Goal: Transaction & Acquisition: Purchase product/service

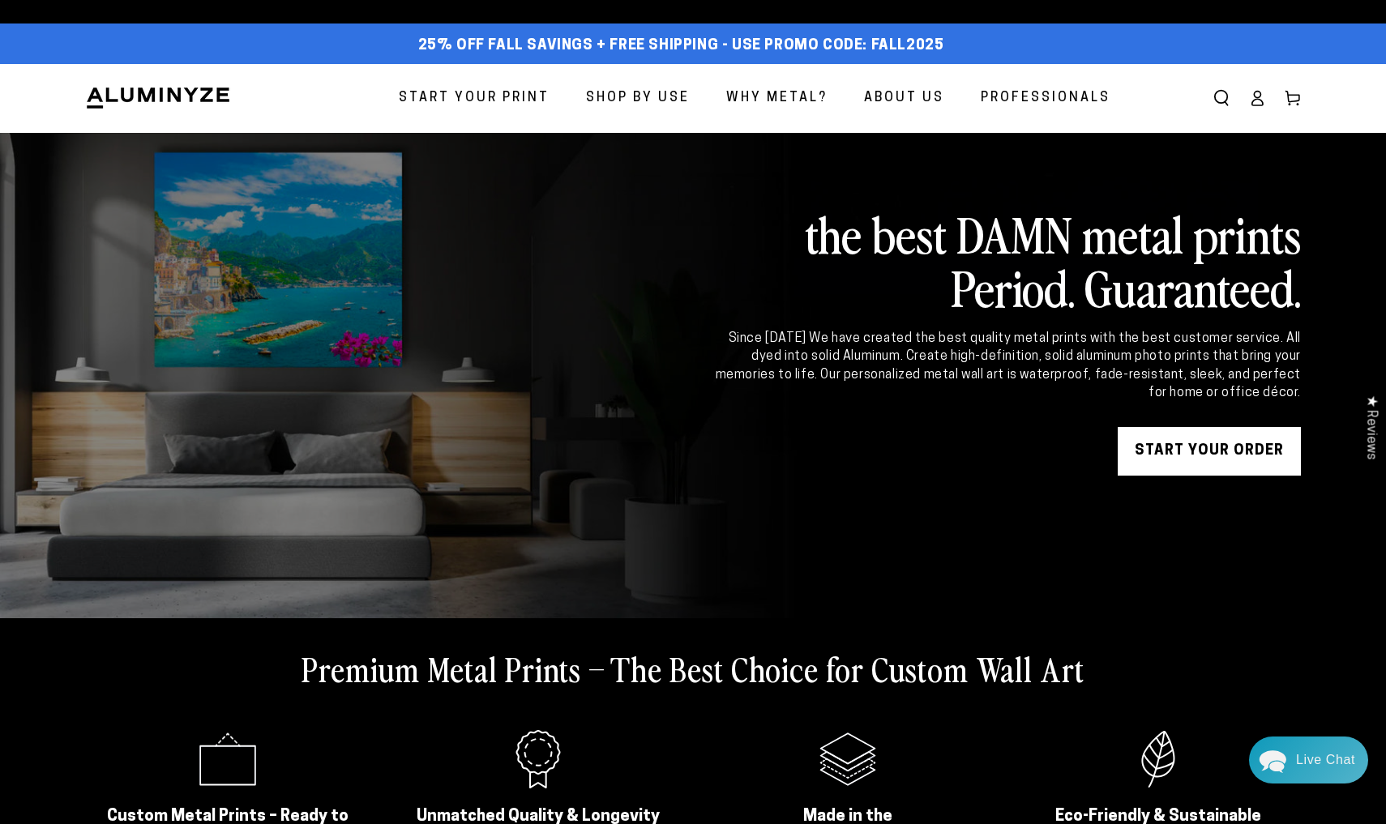
click at [521, 94] on span "Start Your Print" at bounding box center [474, 98] width 151 height 23
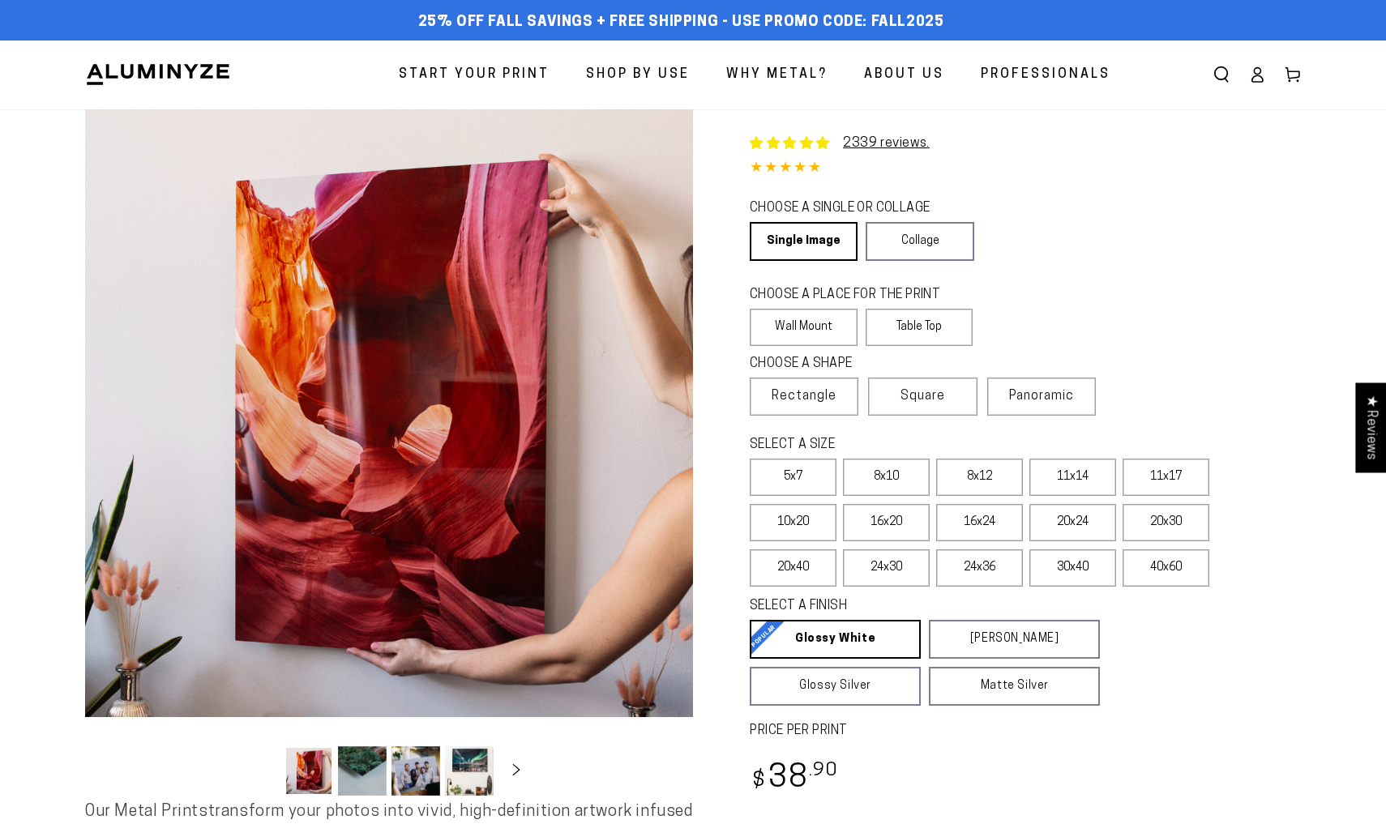
select select "**********"
click at [926, 326] on label "Table Top" at bounding box center [919, 327] width 108 height 37
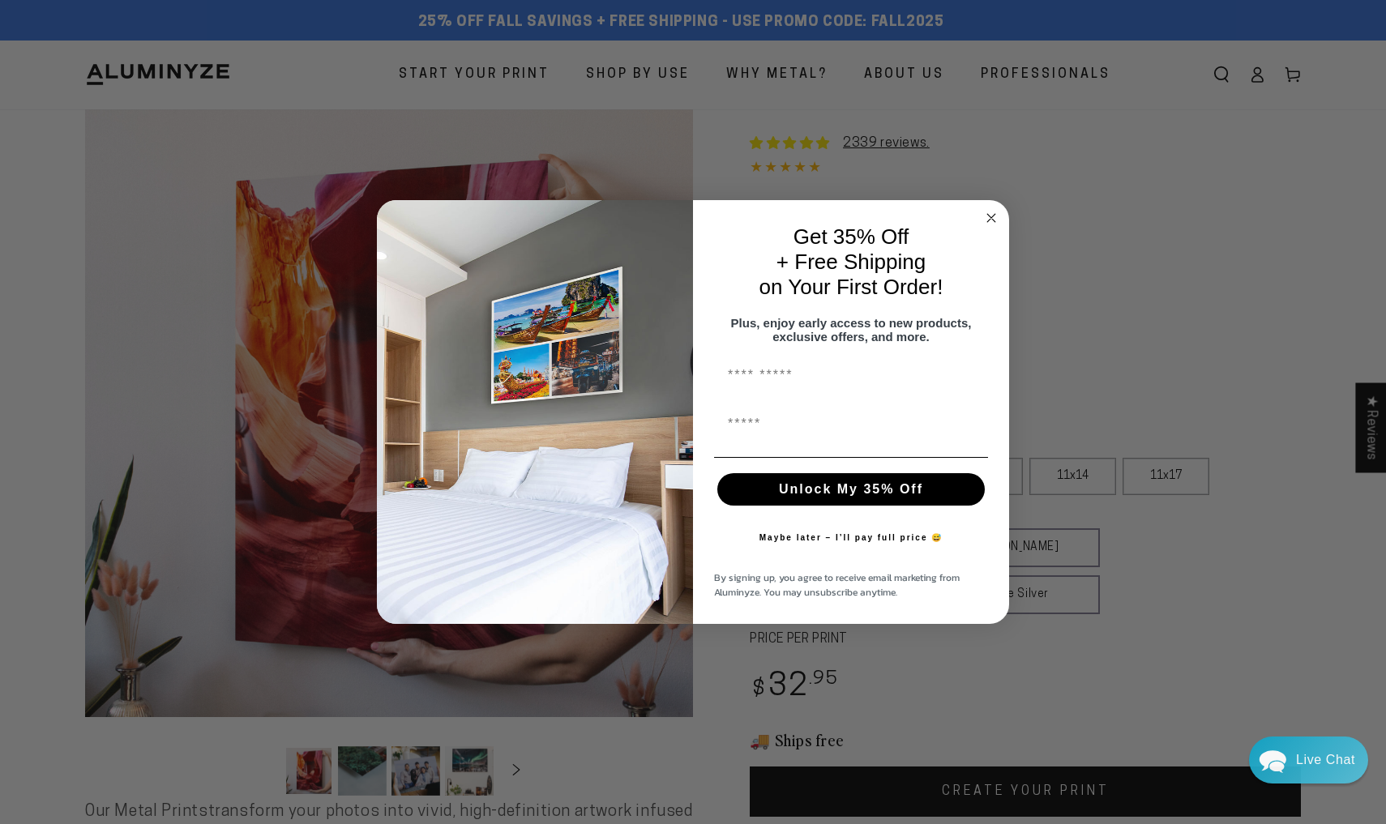
click at [993, 208] on circle "Close dialog" at bounding box center [991, 217] width 19 height 19
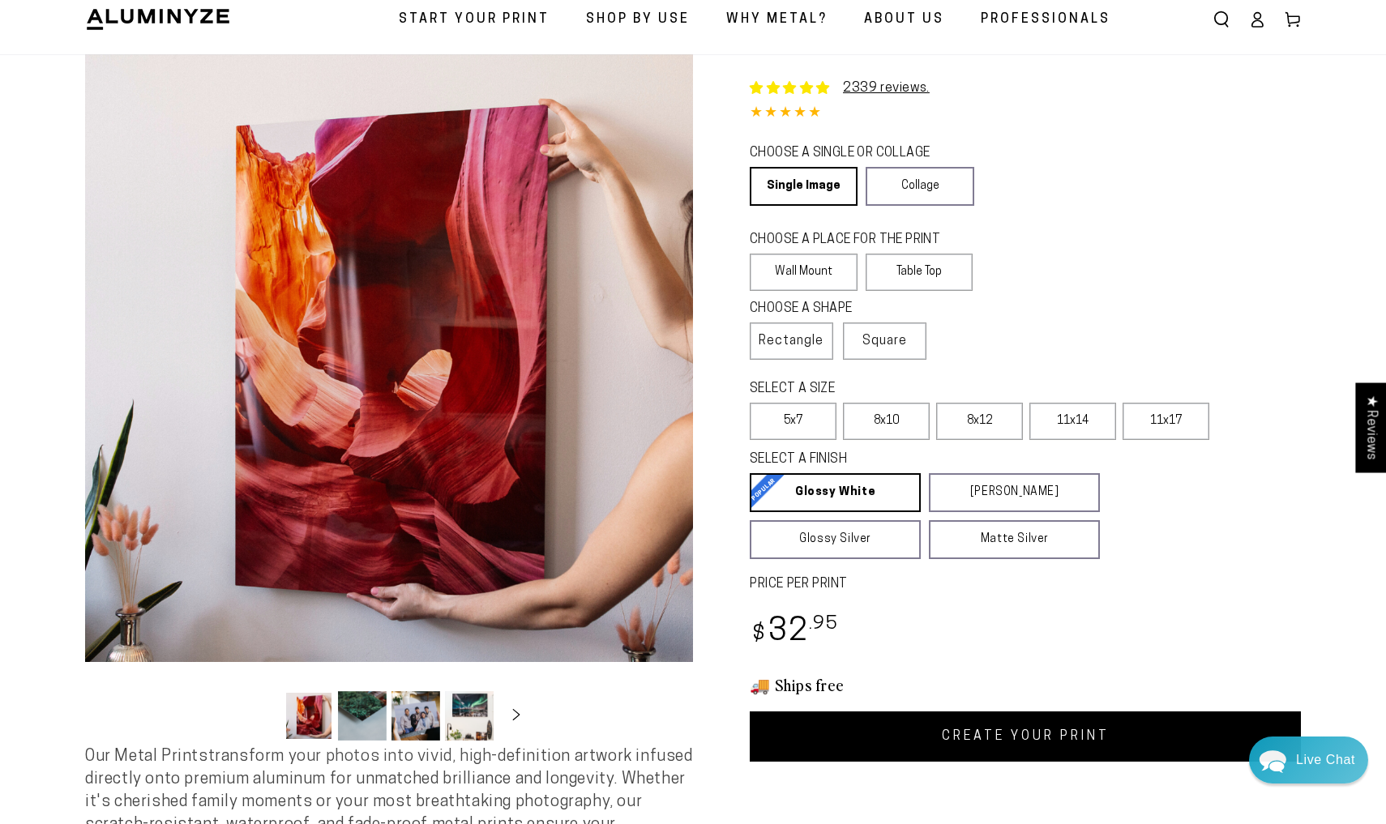
scroll to position [58, 0]
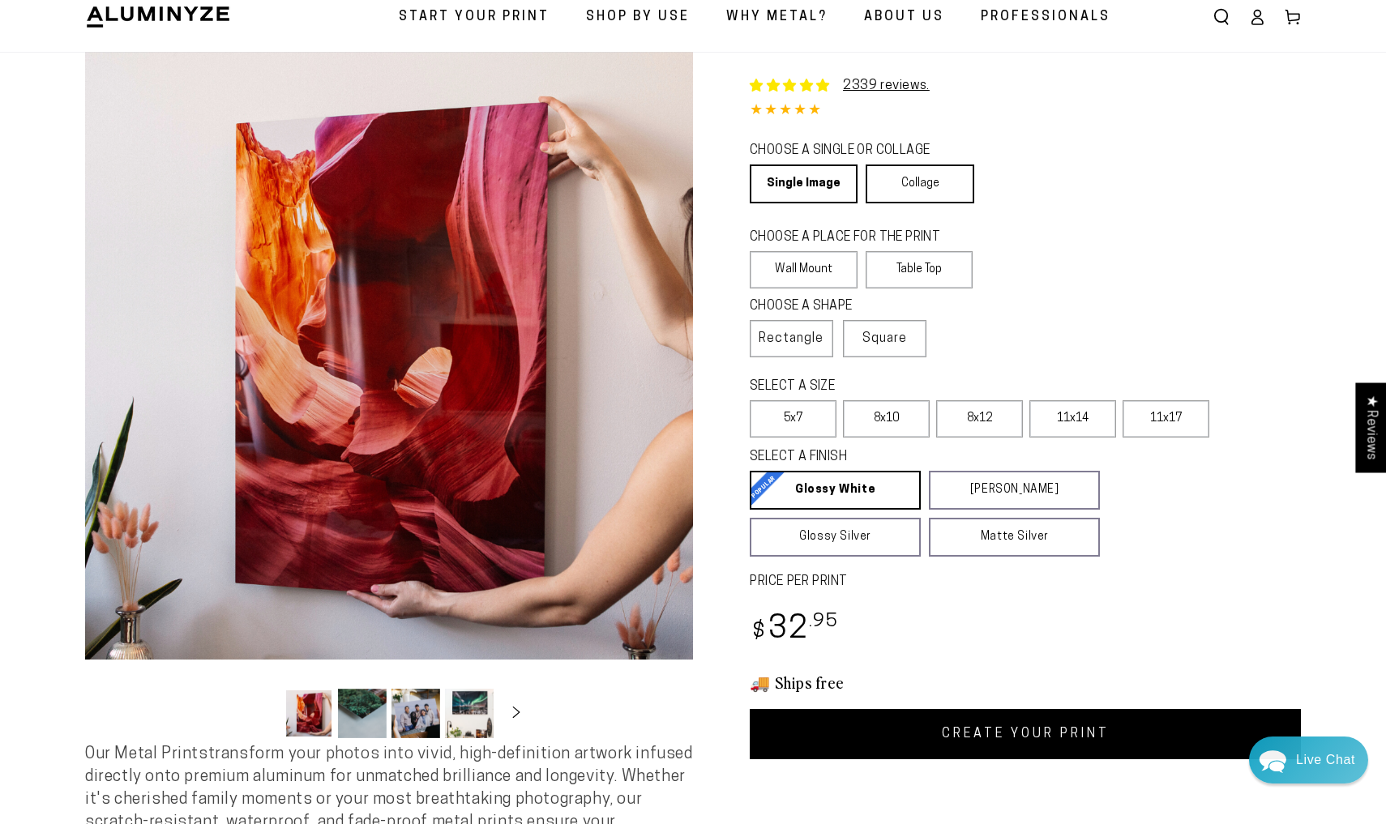
click at [925, 182] on link "Collage" at bounding box center [919, 183] width 108 height 39
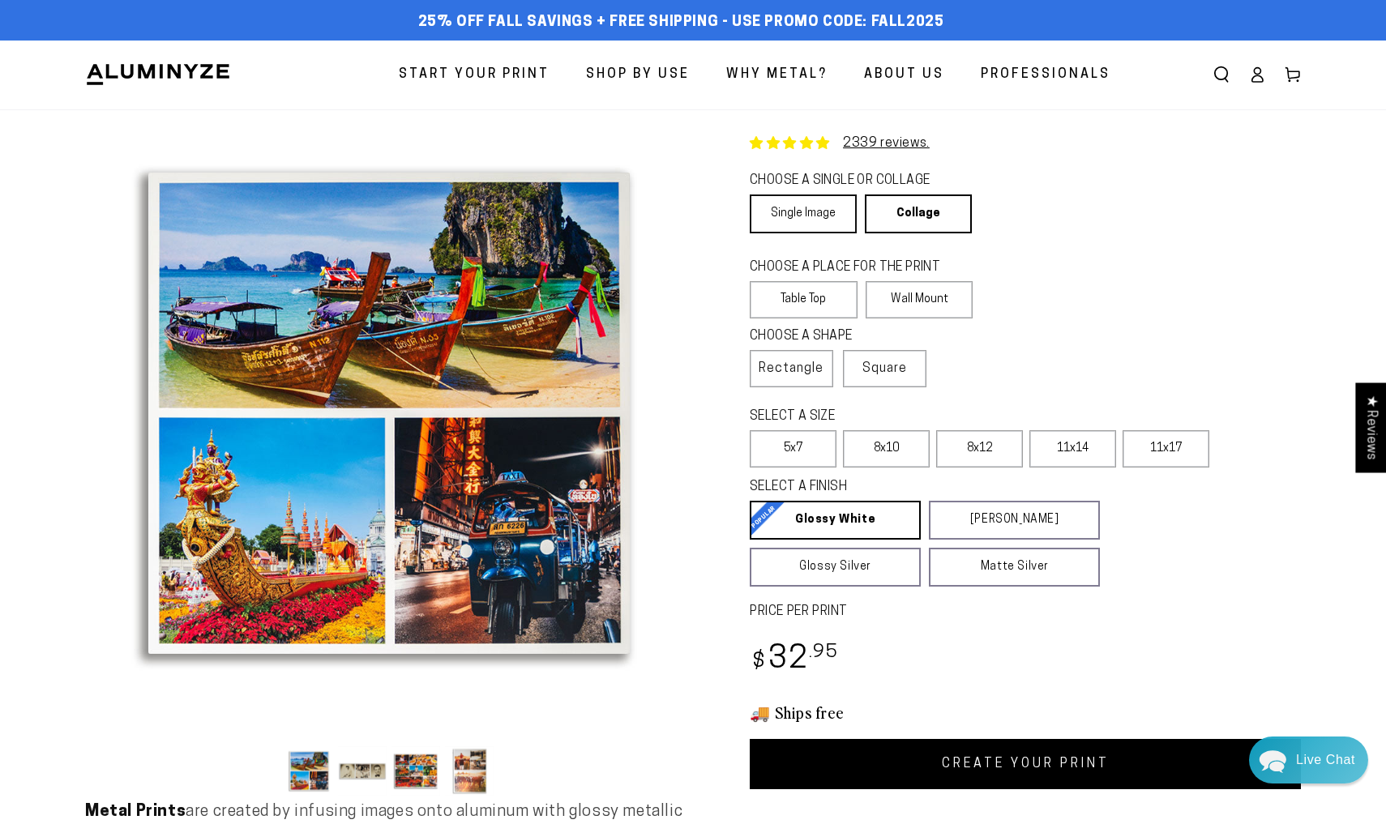
click at [820, 207] on link "Single Image" at bounding box center [803, 213] width 107 height 39
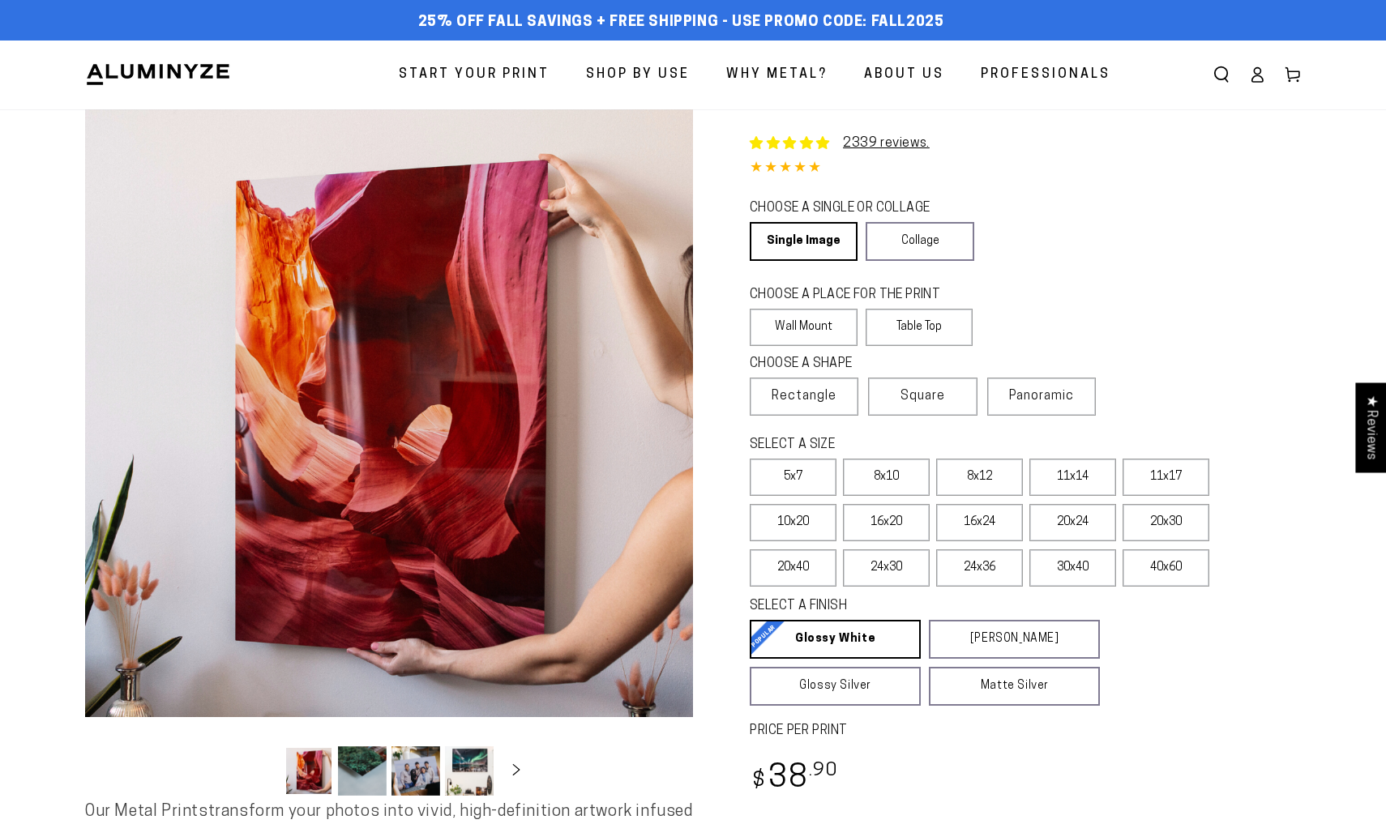
select select "**********"
click at [899, 320] on label "Table Top" at bounding box center [919, 327] width 108 height 37
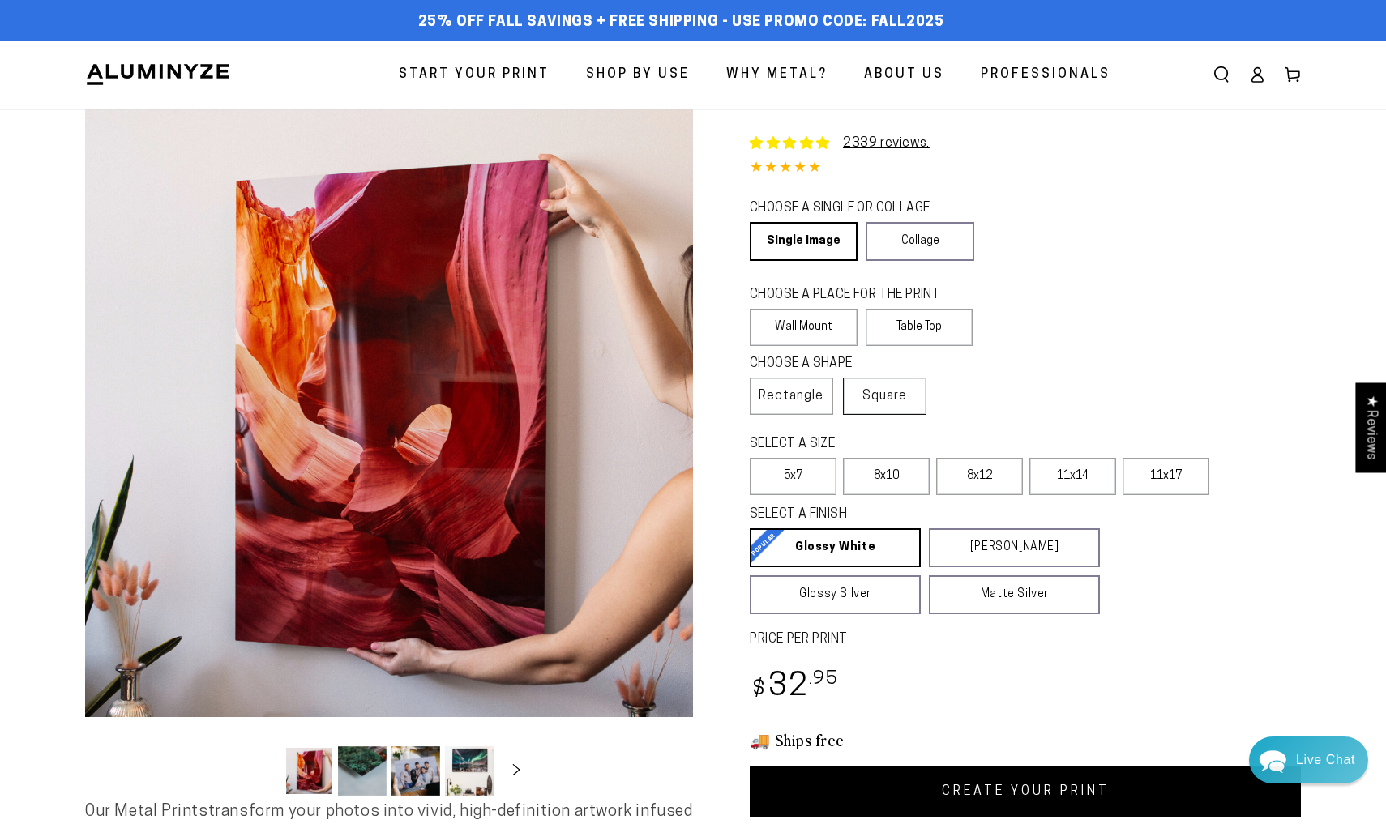
click at [888, 391] on span "Square" at bounding box center [884, 396] width 45 height 19
click at [981, 790] on link "CREATE YOUR PRINT" at bounding box center [1025, 792] width 551 height 50
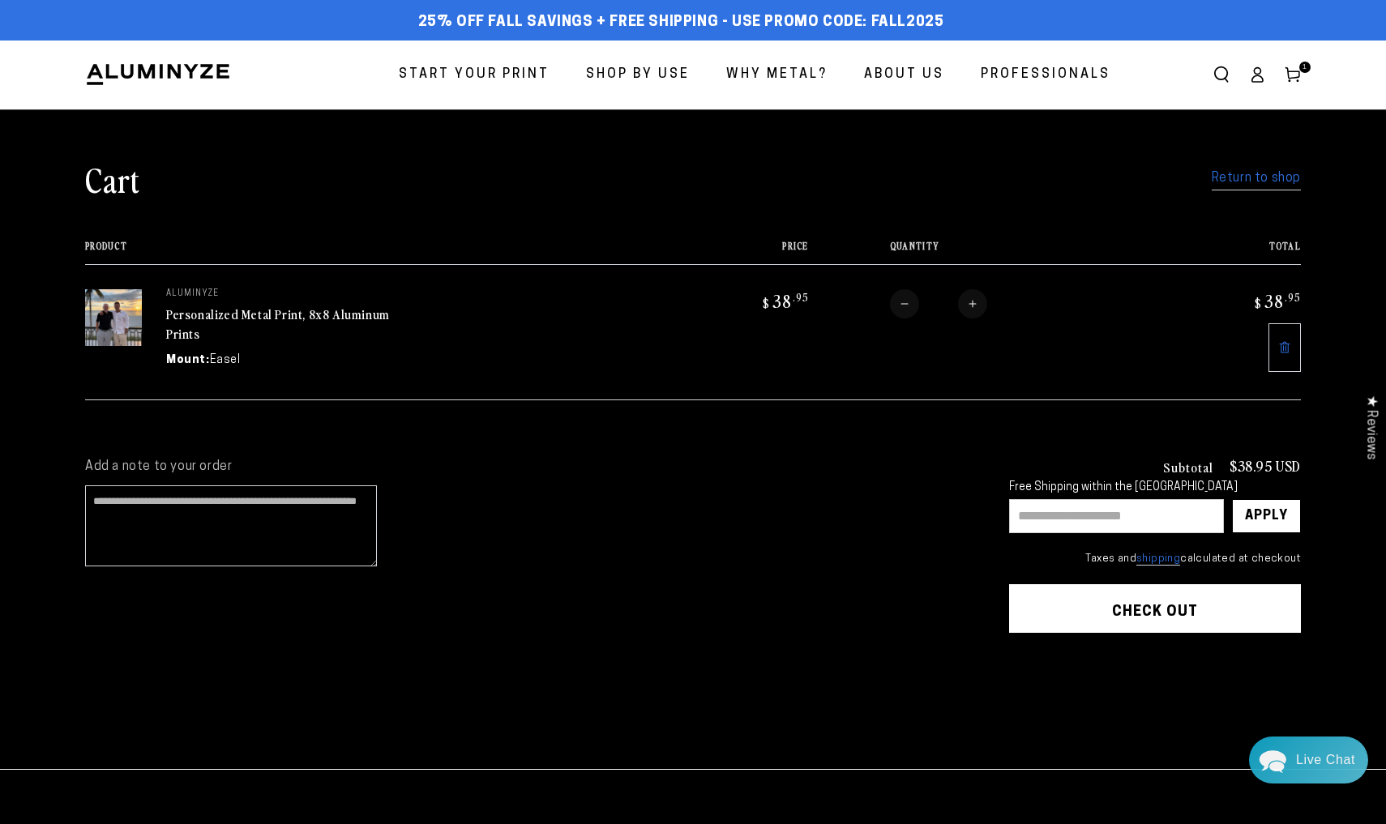
click at [1097, 511] on input "text" at bounding box center [1116, 516] width 215 height 34
click at [1015, 659] on shopify-apple-pay-button at bounding box center [1013, 652] width 3 height 13
